Goal: Find specific page/section: Find specific page/section

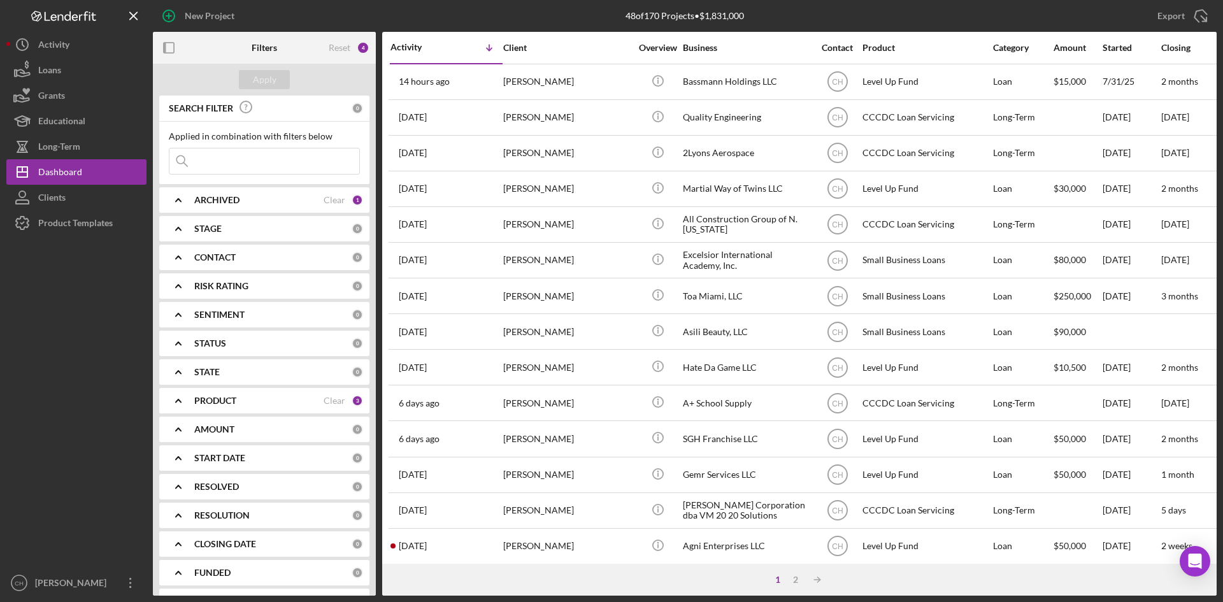
click at [248, 201] on div "ARCHIVED" at bounding box center [258, 200] width 129 height 10
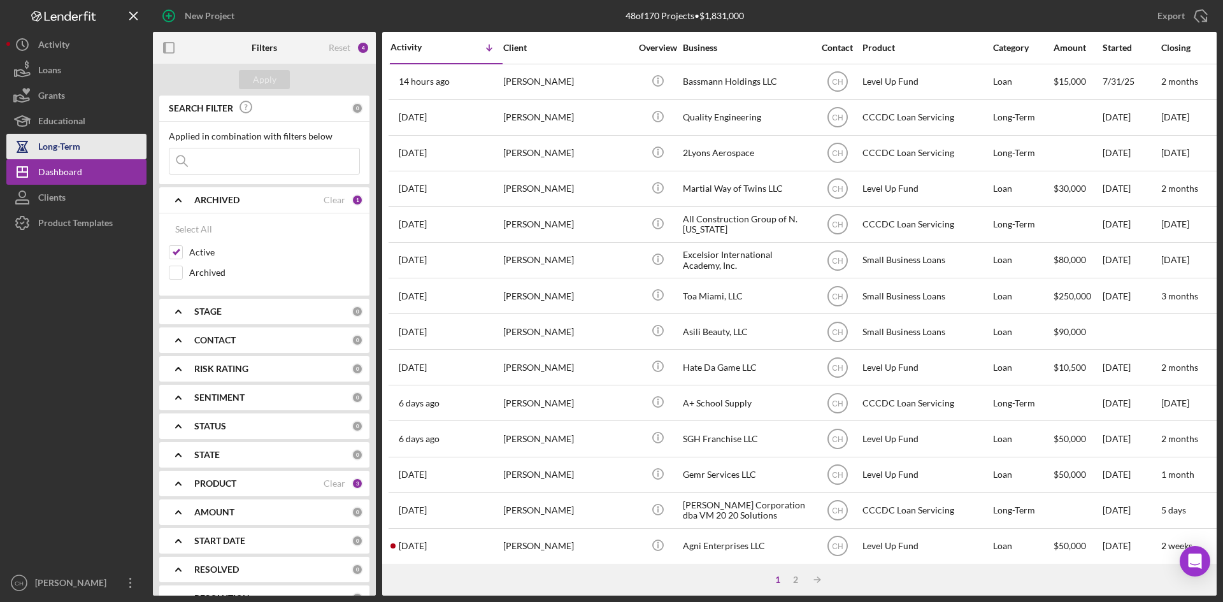
click at [76, 149] on div "Long-Term" at bounding box center [59, 148] width 42 height 29
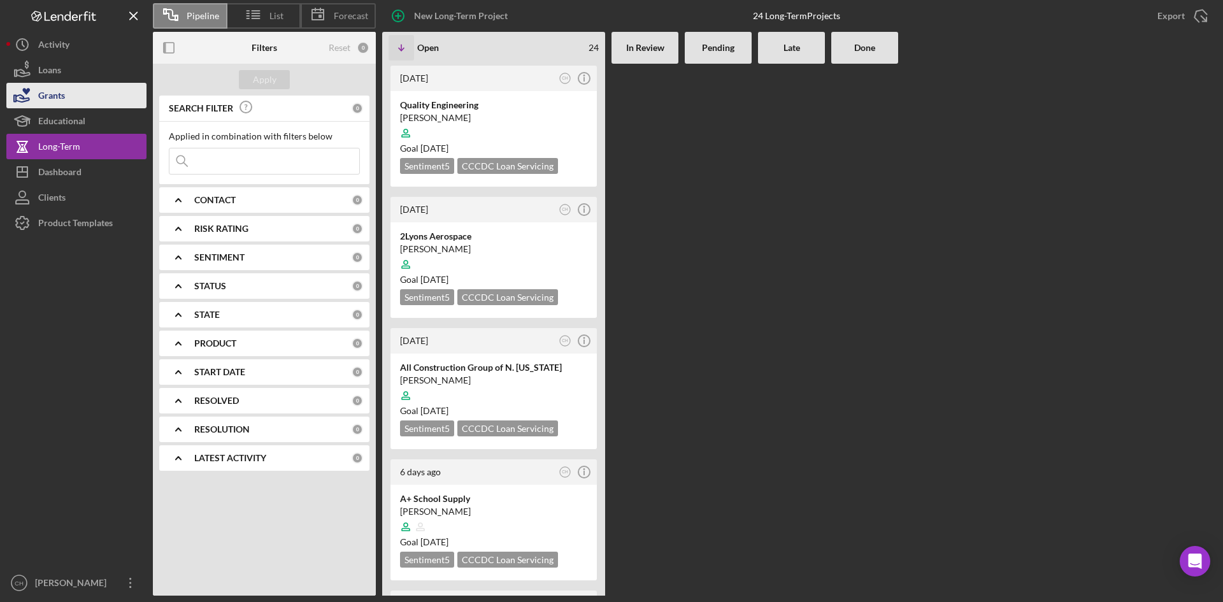
click at [73, 104] on button "Grants" at bounding box center [76, 95] width 140 height 25
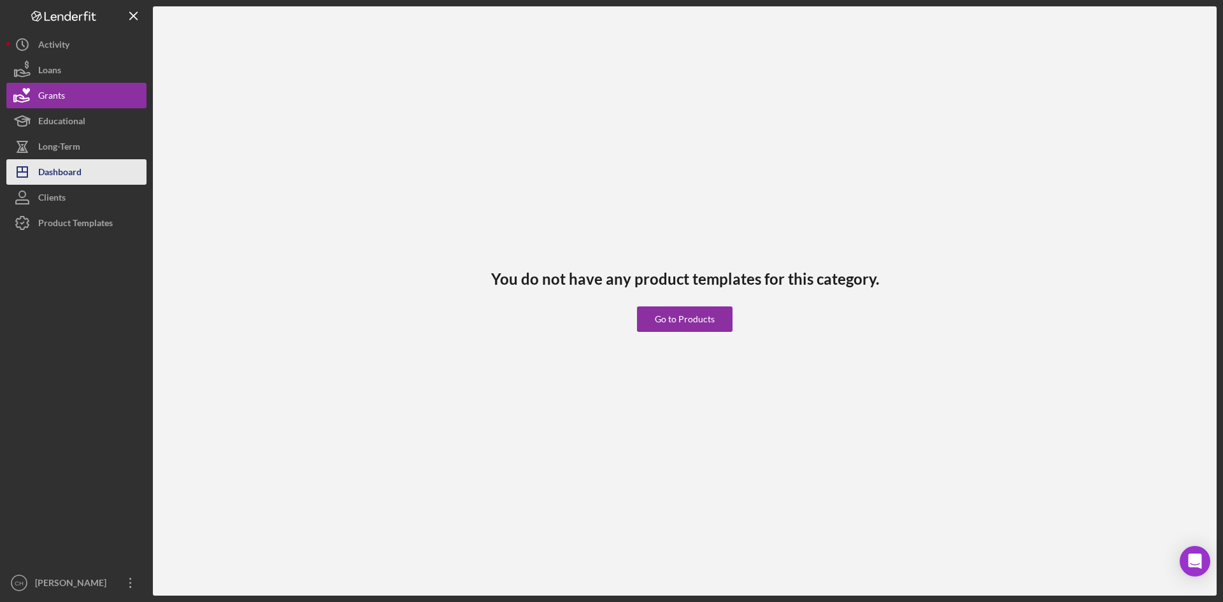
click at [78, 178] on div "Dashboard" at bounding box center [59, 173] width 43 height 29
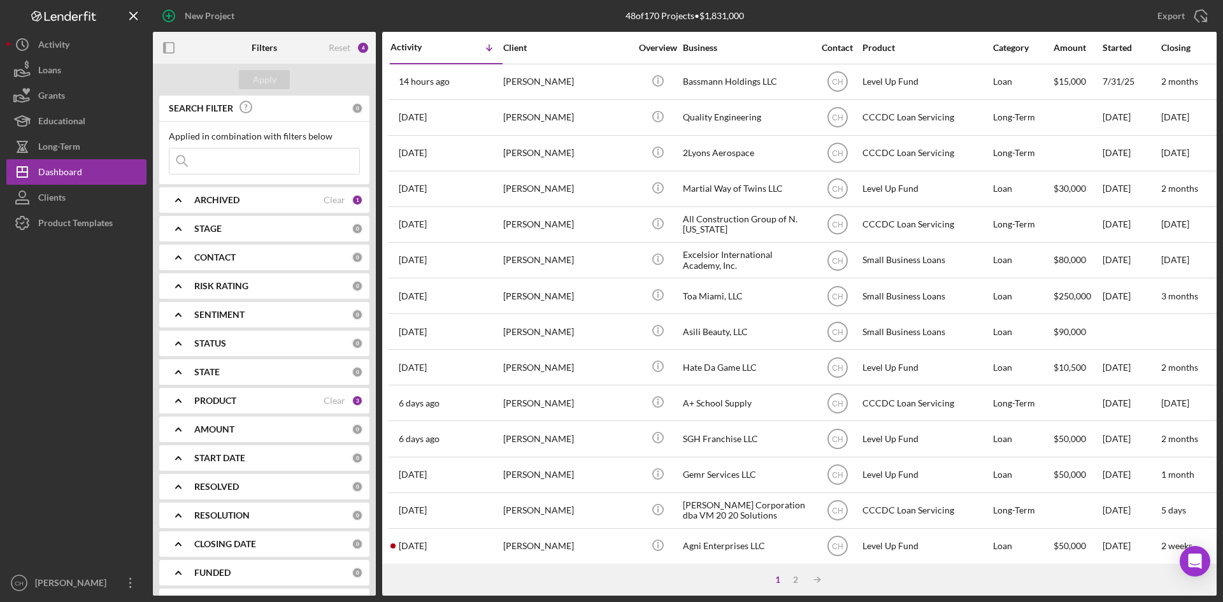
click at [228, 159] on input at bounding box center [264, 160] width 190 height 25
paste input "DELUC INVESTMENTS LL"
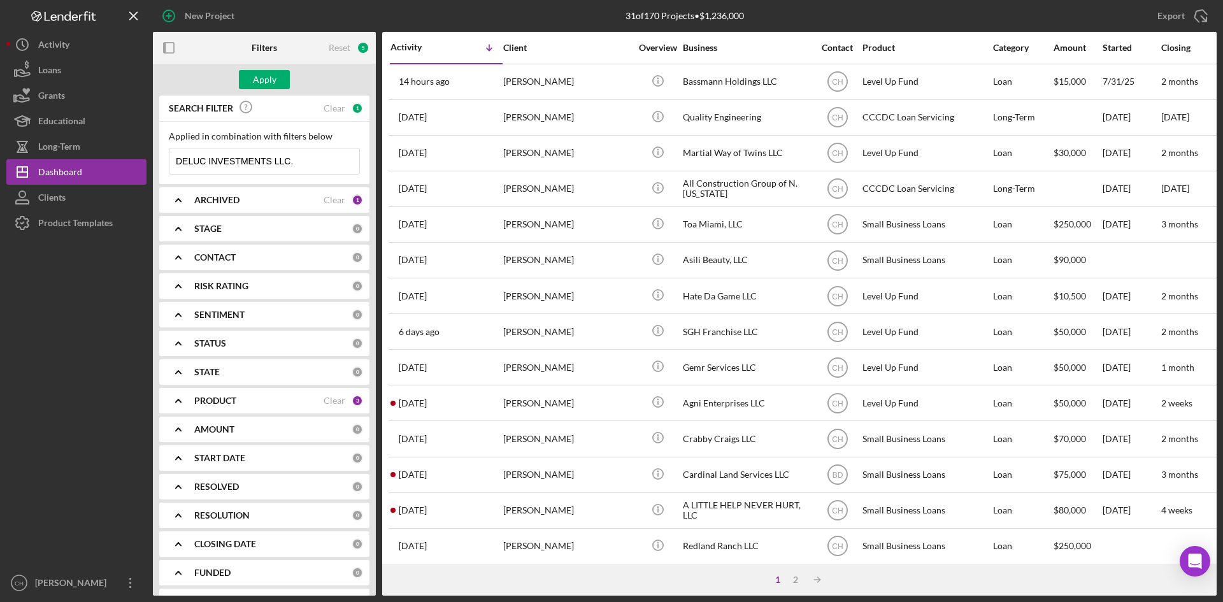
type input "DELUC INVESTMENTS LLC."
click at [446, 11] on div "New Project" at bounding box center [330, 16] width 355 height 32
